Goal: Browse casually: Explore the website without a specific task or goal

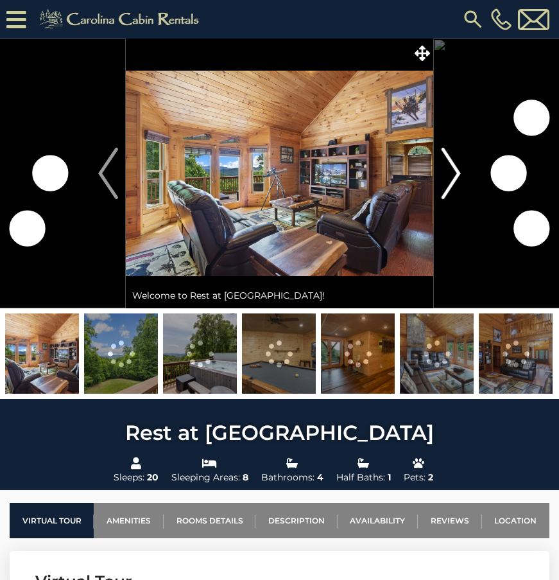
click at [446, 179] on img "Next" at bounding box center [450, 173] width 19 height 51
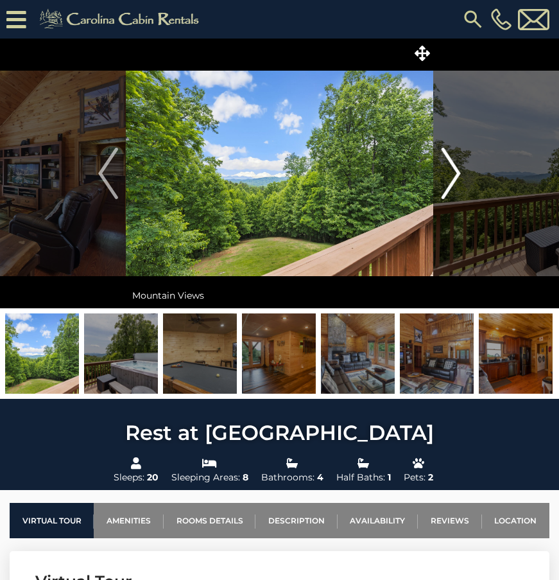
click at [446, 179] on img "Next" at bounding box center [450, 173] width 19 height 51
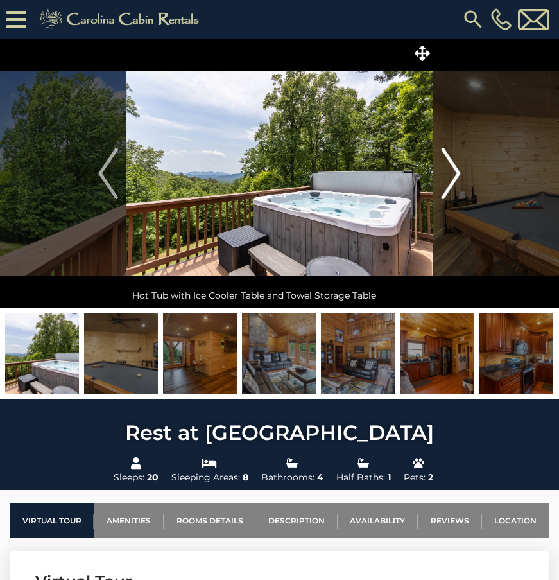
click at [446, 179] on img "Next" at bounding box center [450, 173] width 19 height 51
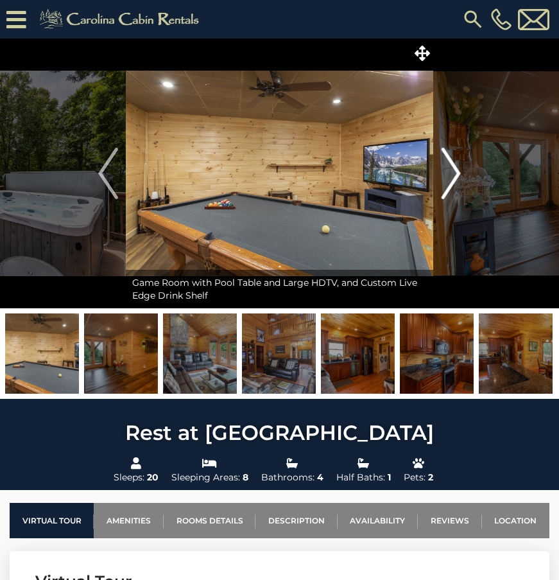
click at [446, 179] on img "Next" at bounding box center [450, 173] width 19 height 51
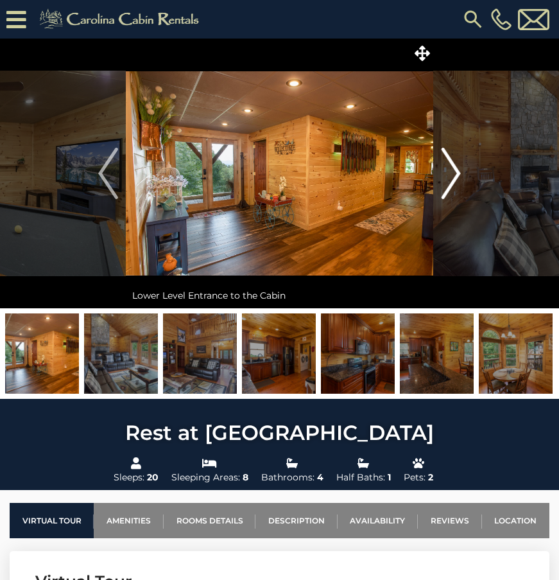
click at [446, 180] on img "Next" at bounding box center [450, 173] width 19 height 51
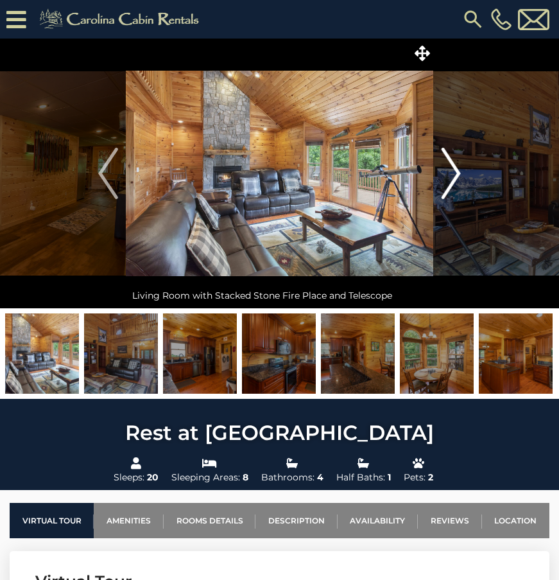
click at [446, 180] on img "Next" at bounding box center [450, 173] width 19 height 51
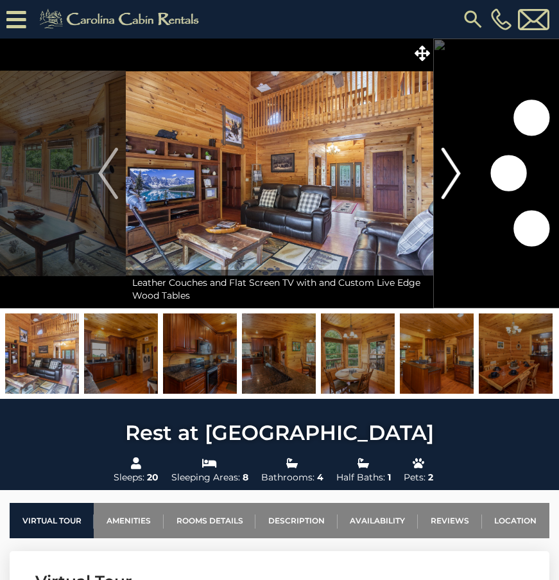
click at [445, 180] on img "Next" at bounding box center [450, 173] width 19 height 51
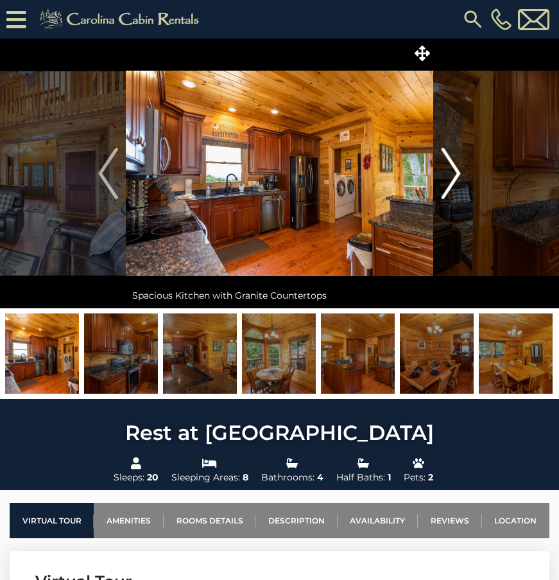
click at [445, 180] on img "Next" at bounding box center [450, 173] width 19 height 51
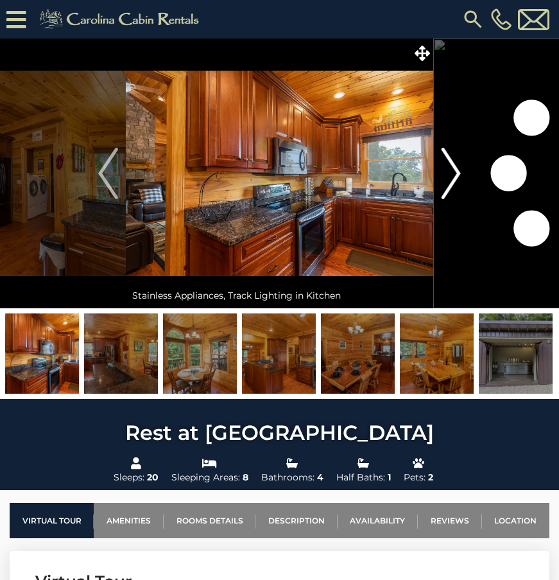
click at [445, 180] on img "Next" at bounding box center [450, 173] width 19 height 51
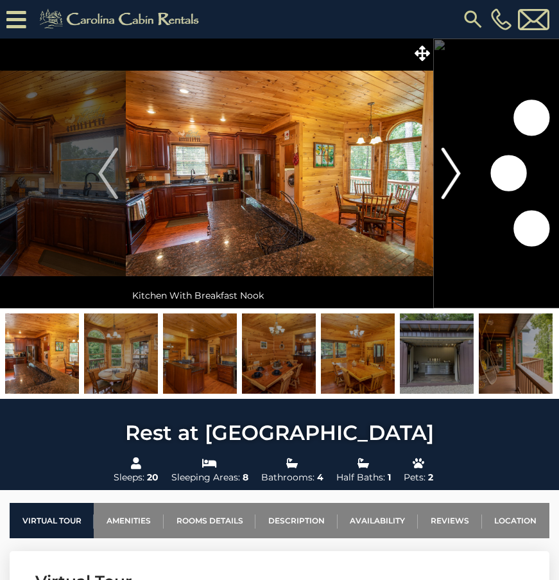
click at [445, 181] on img "Next" at bounding box center [450, 173] width 19 height 51
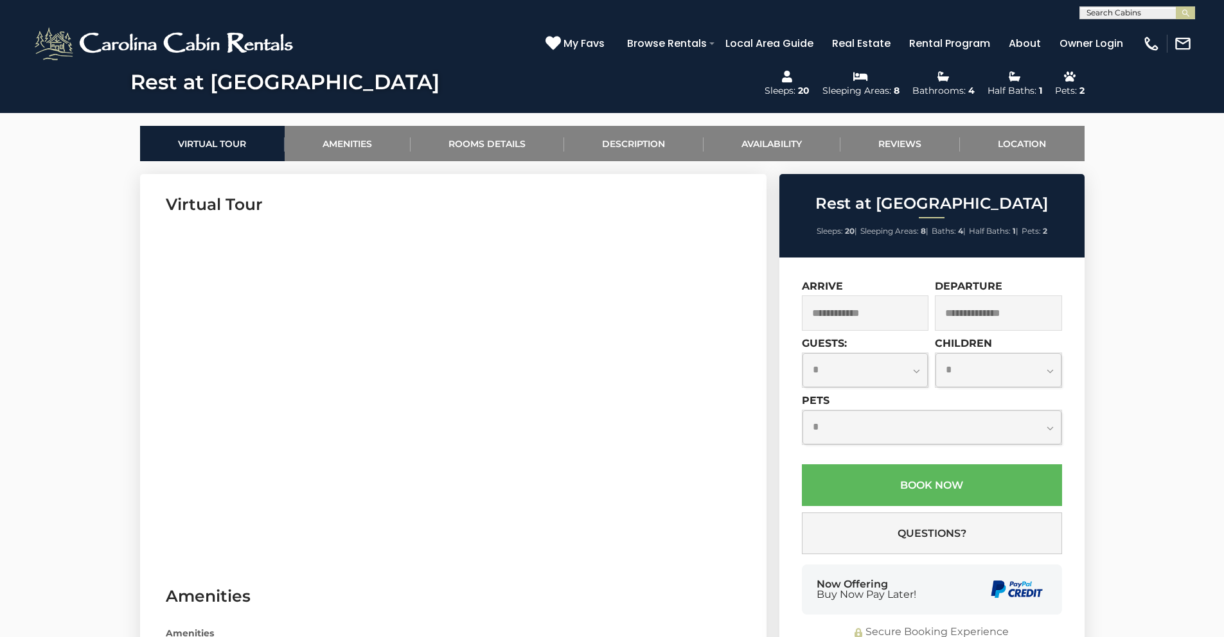
scroll to position [487, 0]
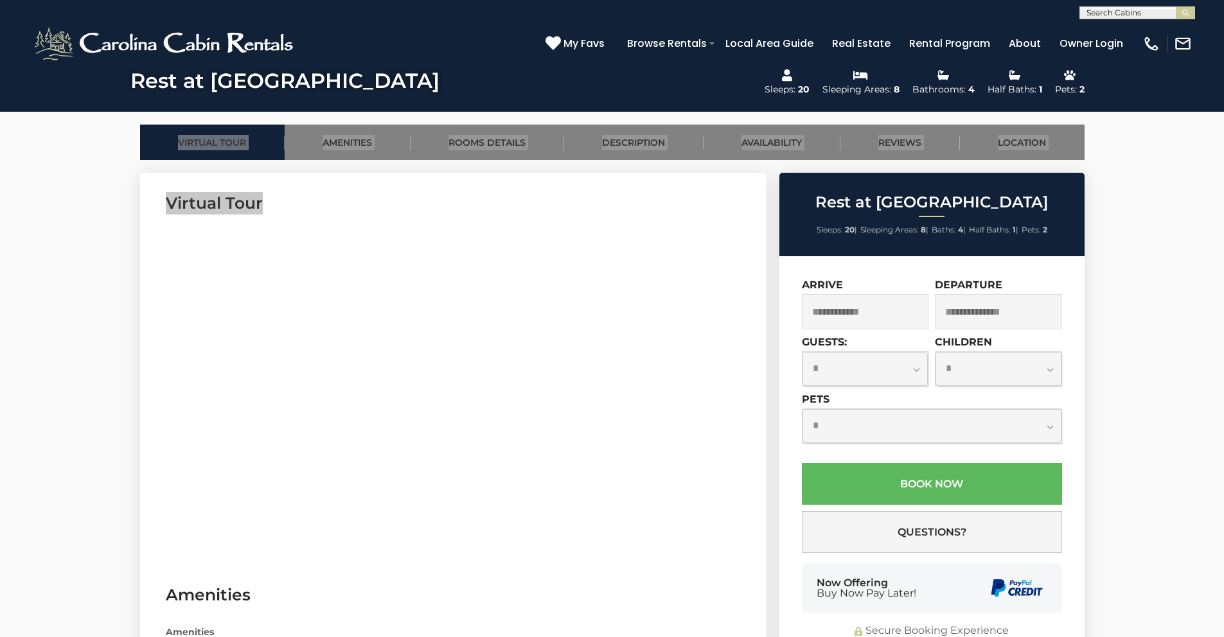
drag, startPoint x: 166, startPoint y: 381, endPoint x: 170, endPoint y: 351, distance: 29.9
